Goal: Find specific page/section: Find specific page/section

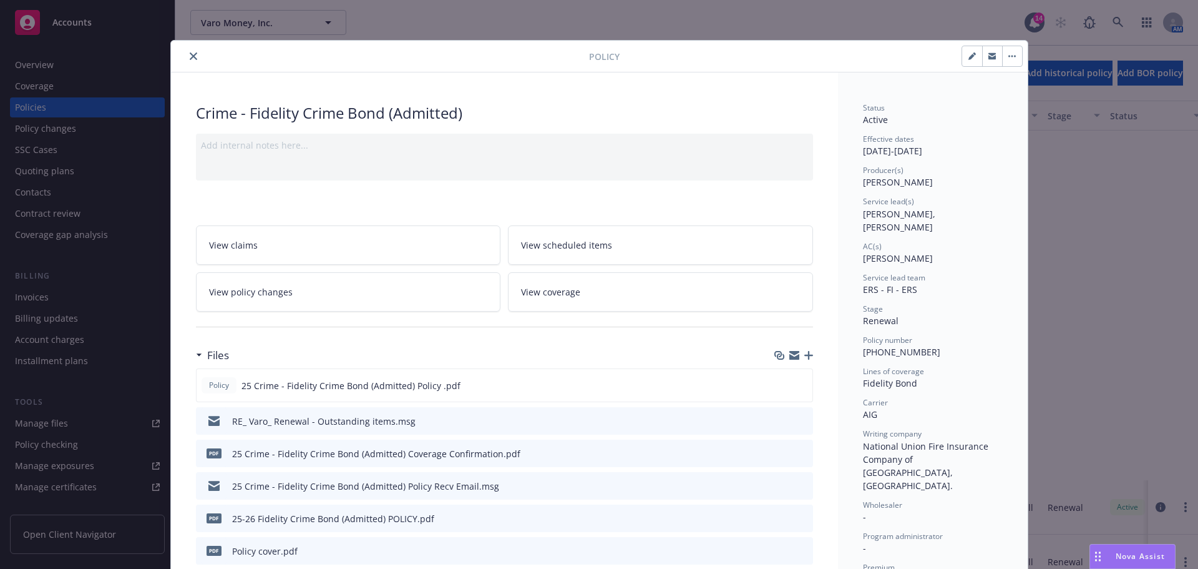
scroll to position [413, 0]
click at [186, 57] on button "close" at bounding box center [193, 56] width 15 height 15
